Goal: Entertainment & Leisure: Consume media (video, audio)

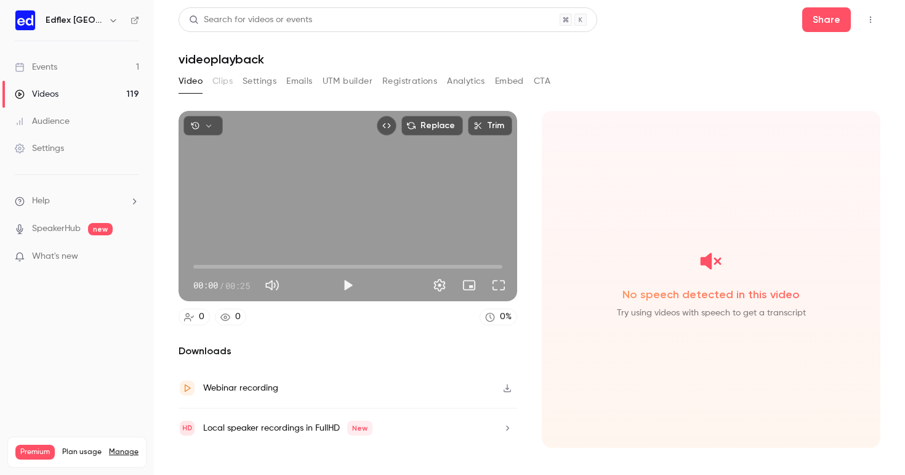
click at [69, 98] on link "Videos 119" at bounding box center [77, 94] width 154 height 27
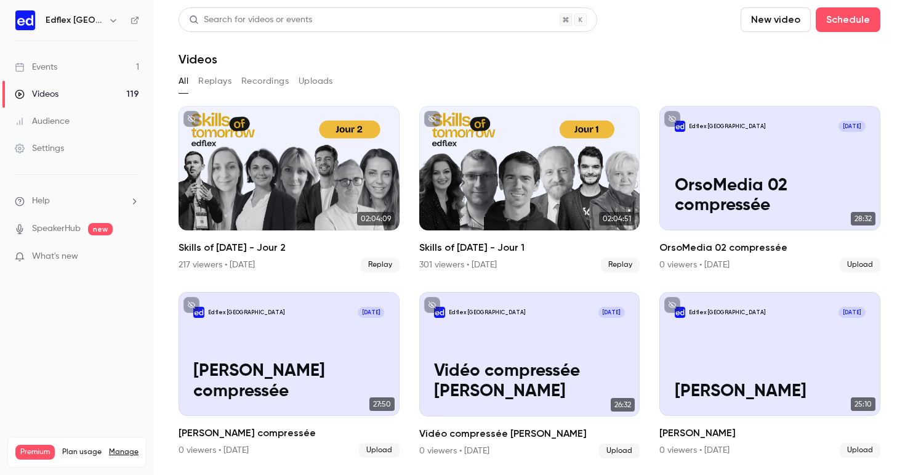
click at [99, 15] on div "Edflex [GEOGRAPHIC_DATA]" at bounding box center [83, 20] width 75 height 15
click at [113, 23] on icon "button" at bounding box center [113, 20] width 10 height 10
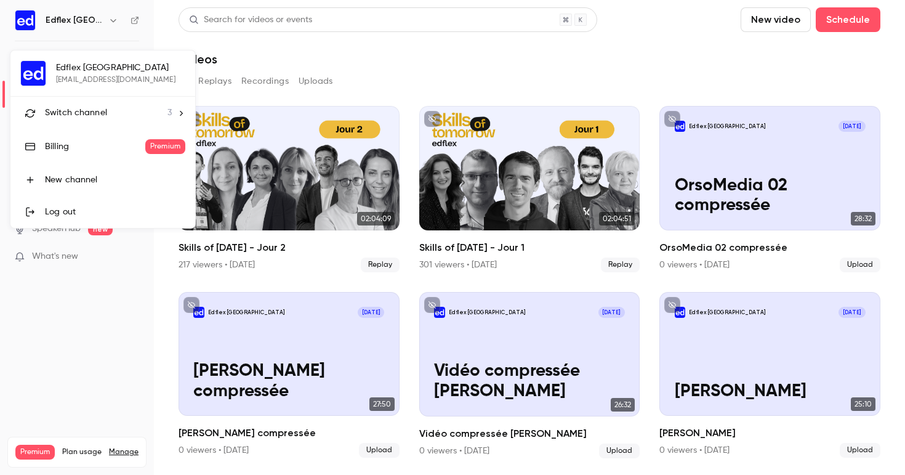
click at [68, 118] on span "Switch channel" at bounding box center [76, 112] width 62 height 13
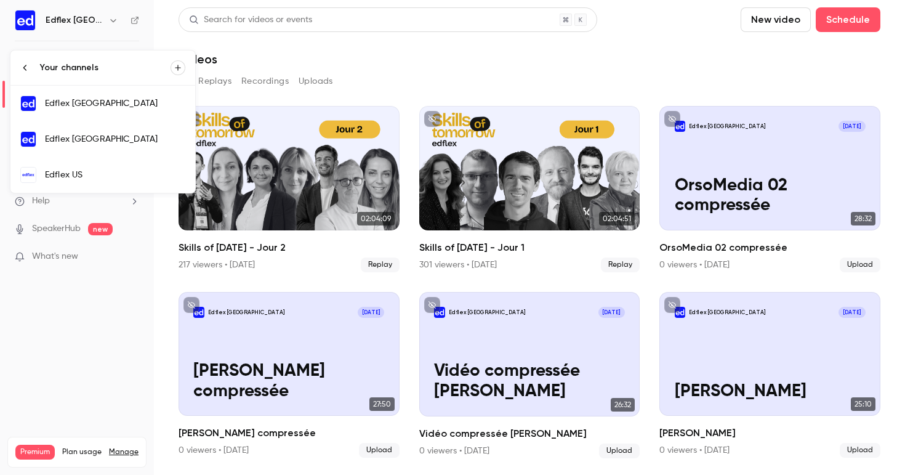
click at [78, 162] on link "Edflex US" at bounding box center [102, 175] width 185 height 36
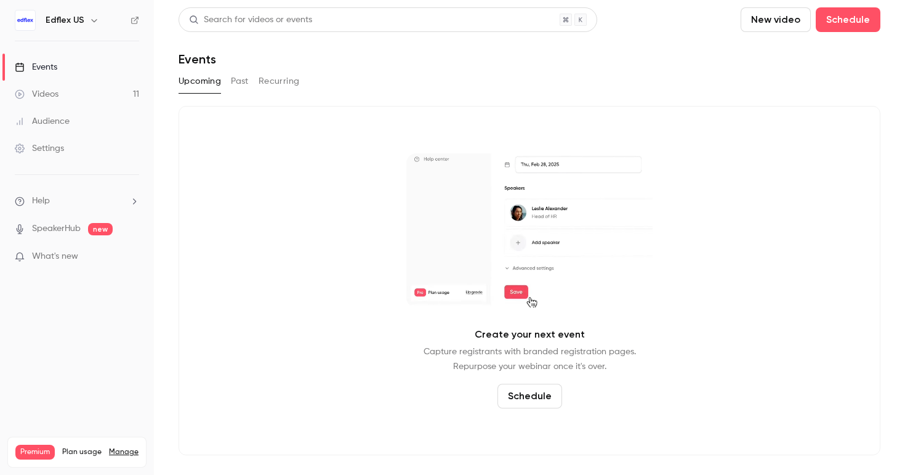
click at [78, 99] on link "Videos 11" at bounding box center [77, 94] width 154 height 27
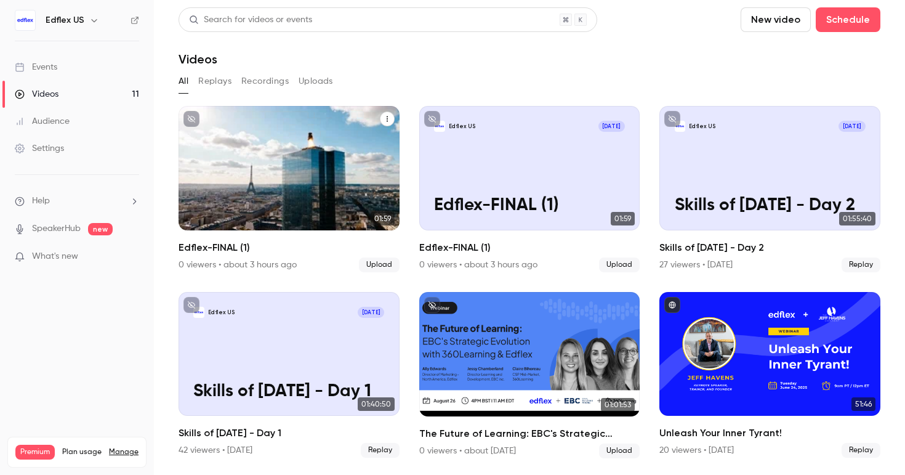
click at [314, 180] on div "Edflex US [DATE] Edflex-FINAL (1)" at bounding box center [289, 168] width 221 height 124
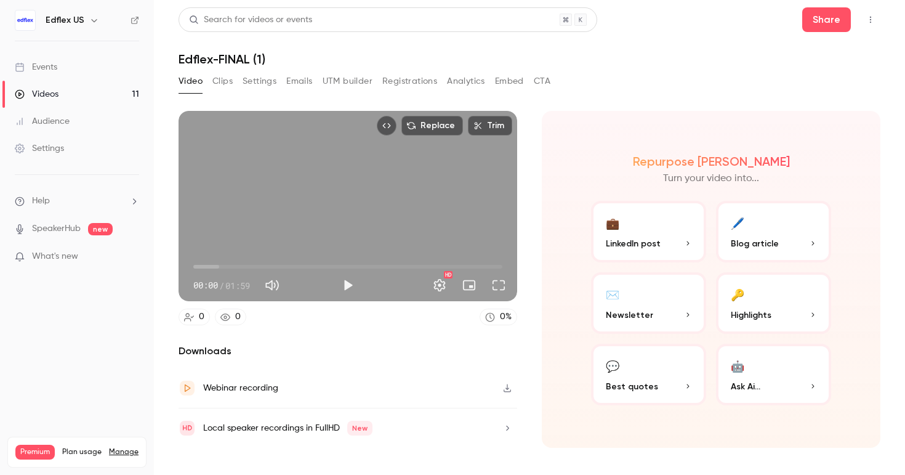
click at [225, 91] on div "Video Clips Settings Emails UTM builder Registrations Analytics Embed CTA" at bounding box center [365, 83] width 372 height 25
click at [225, 78] on button "Clips" at bounding box center [222, 81] width 20 height 20
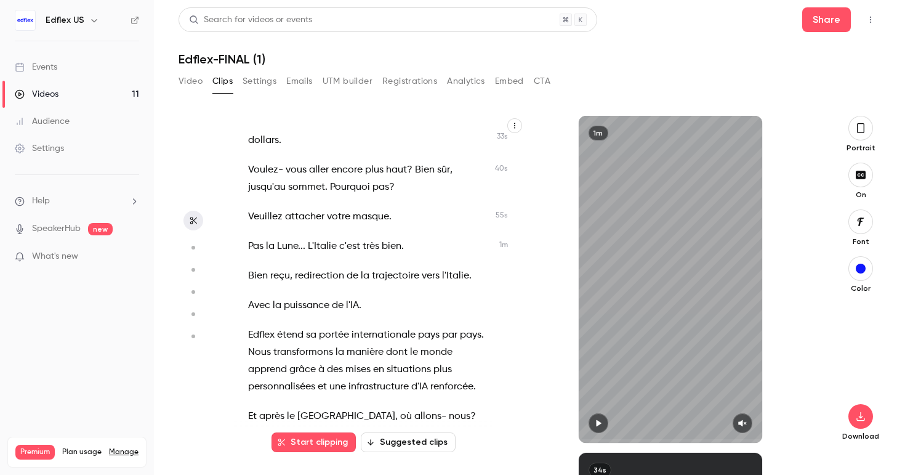
scroll to position [251, 0]
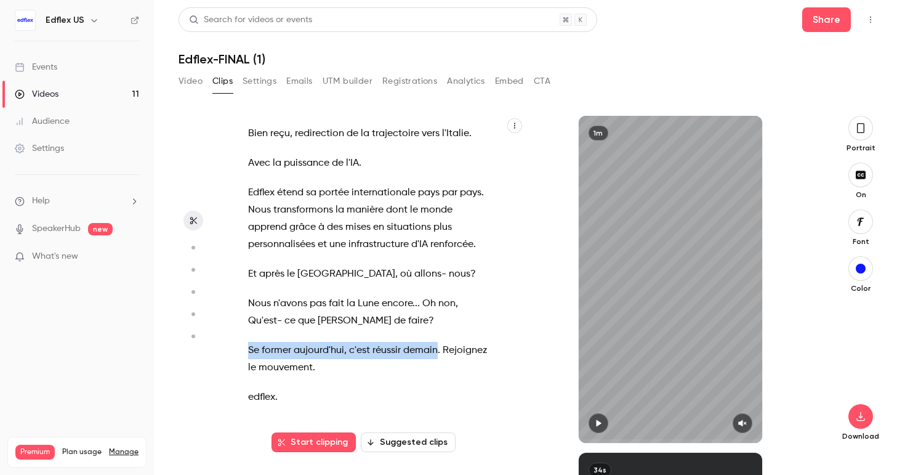
drag, startPoint x: 238, startPoint y: 347, endPoint x: 436, endPoint y: 345, distance: 198.2
click at [436, 345] on div "Bienvenue dans l’ascenseur de la croissance . Quel étage veux -tu atteindre ? 5…" at bounding box center [376, 285] width 286 height 315
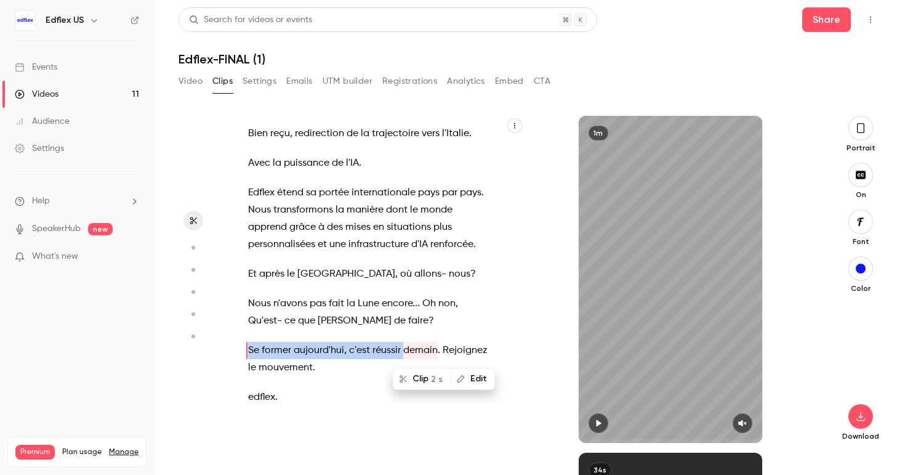
type input "*****"
